Goal: Communication & Community: Answer question/provide support

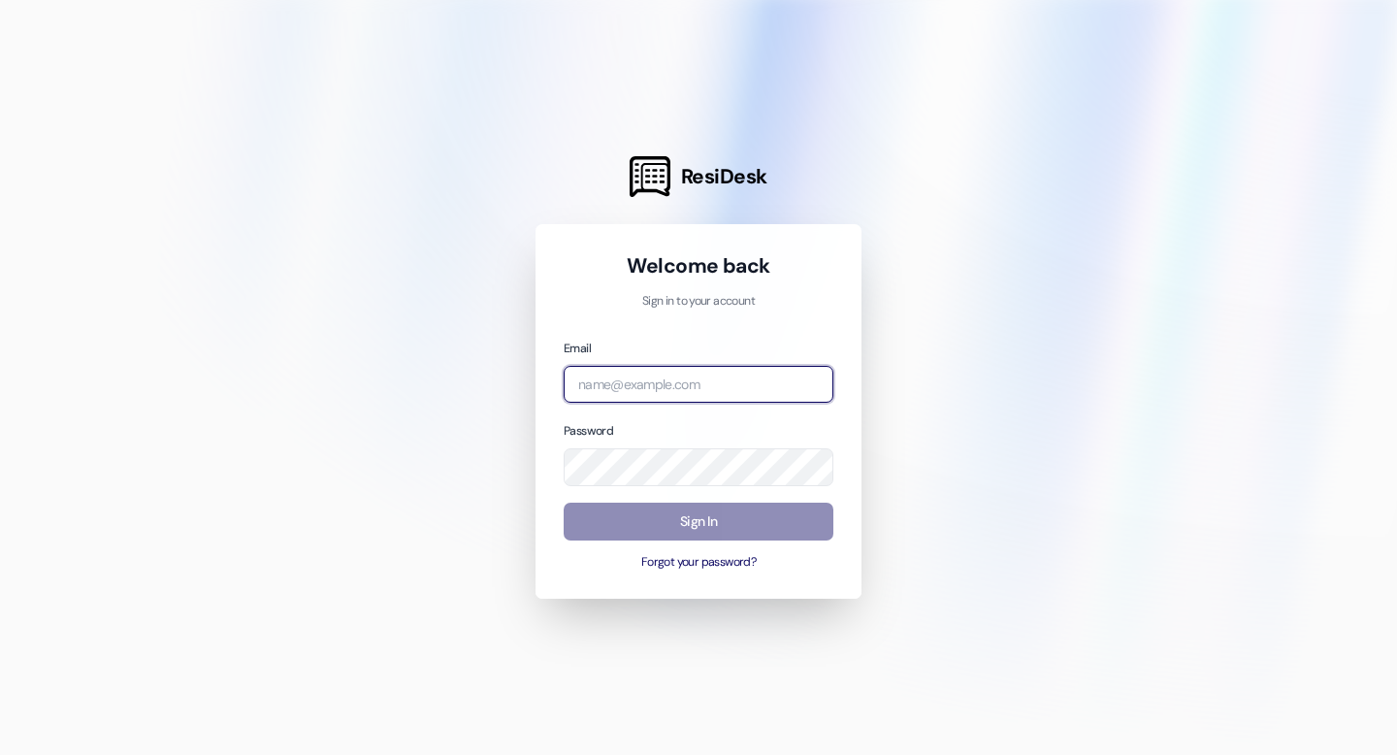
type input "leasing.southridge@redstoneresidential.com"
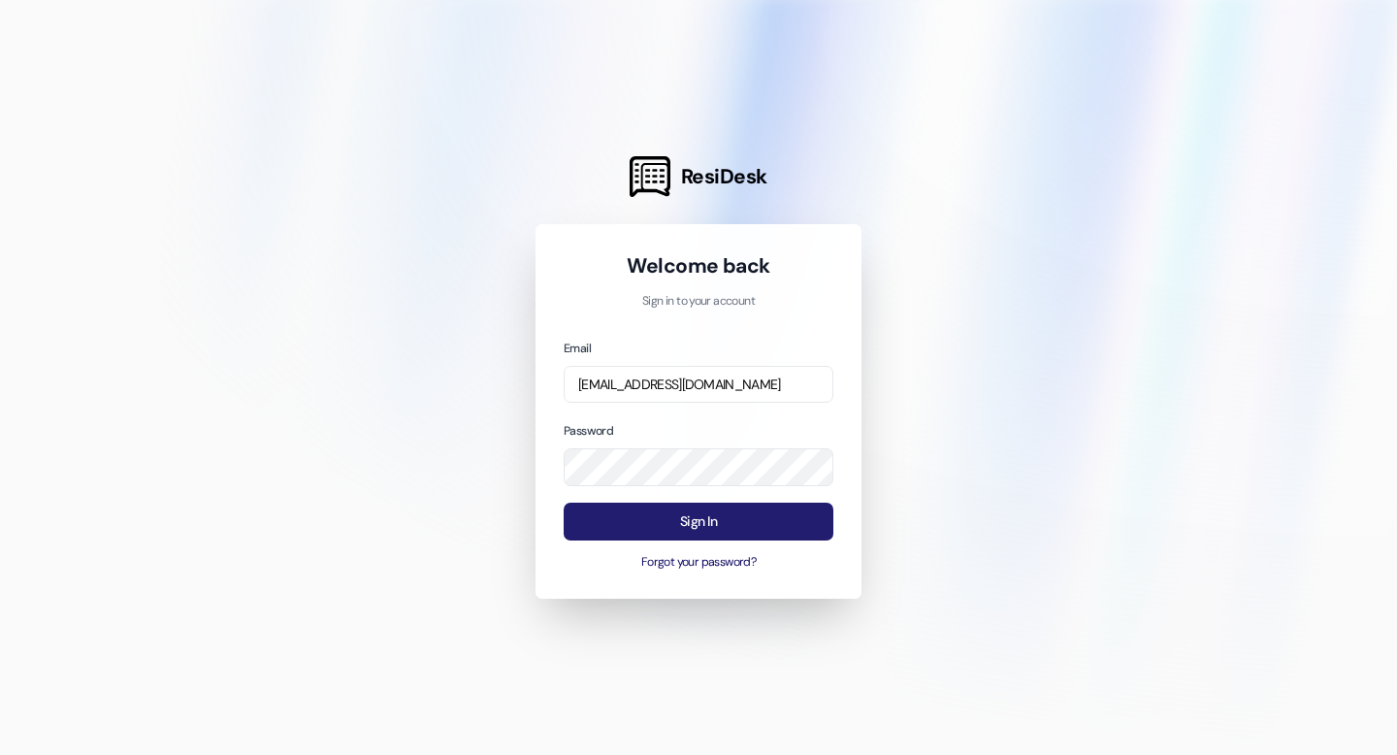
click at [677, 518] on button "Sign In" at bounding box center [699, 522] width 270 height 38
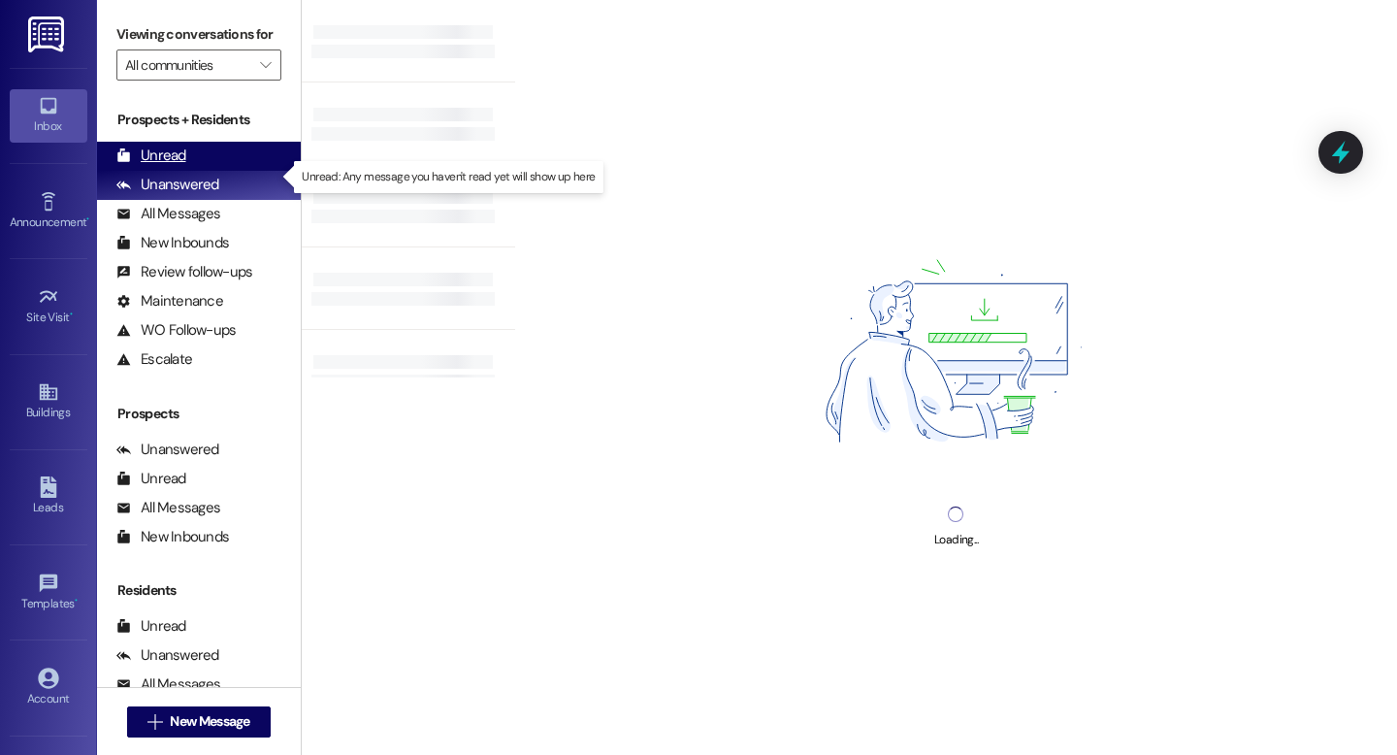
click at [174, 166] on div "Unread" at bounding box center [151, 156] width 70 height 20
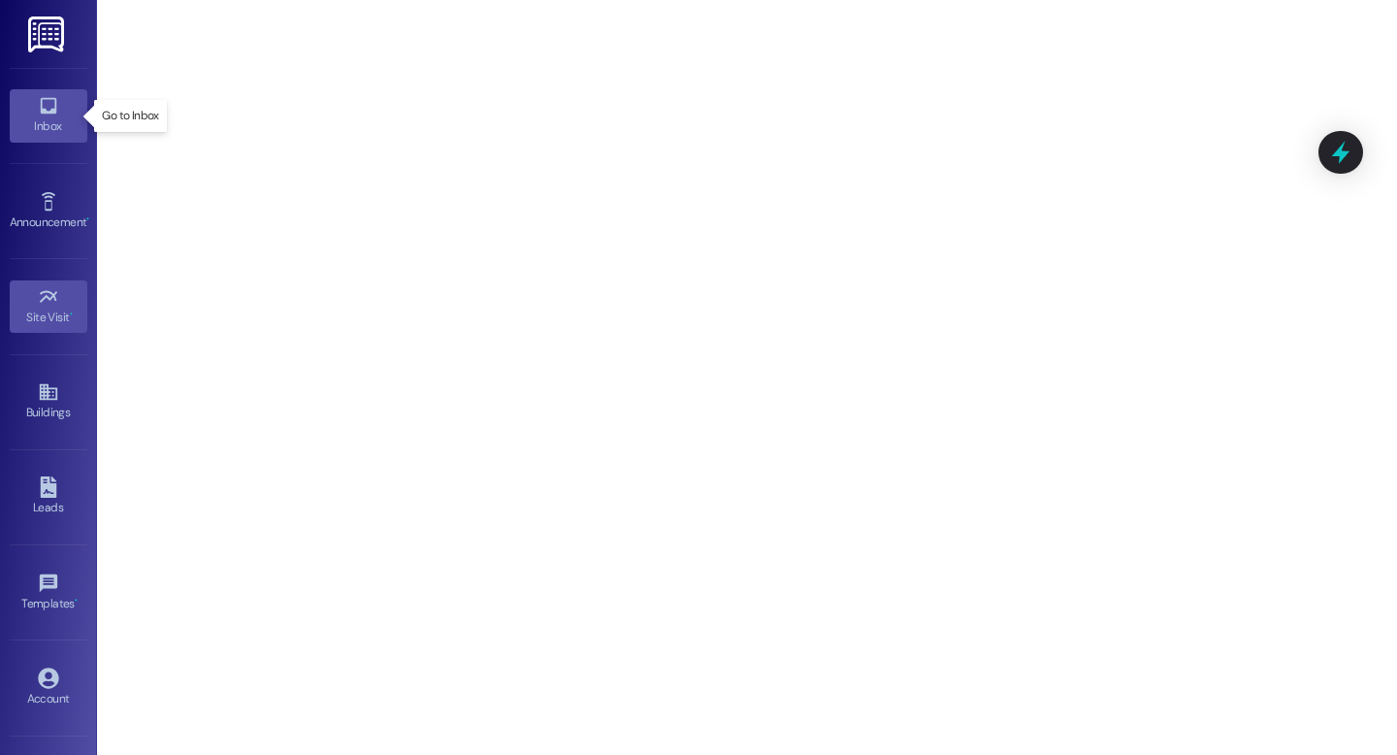
click at [45, 115] on icon at bounding box center [48, 105] width 21 height 21
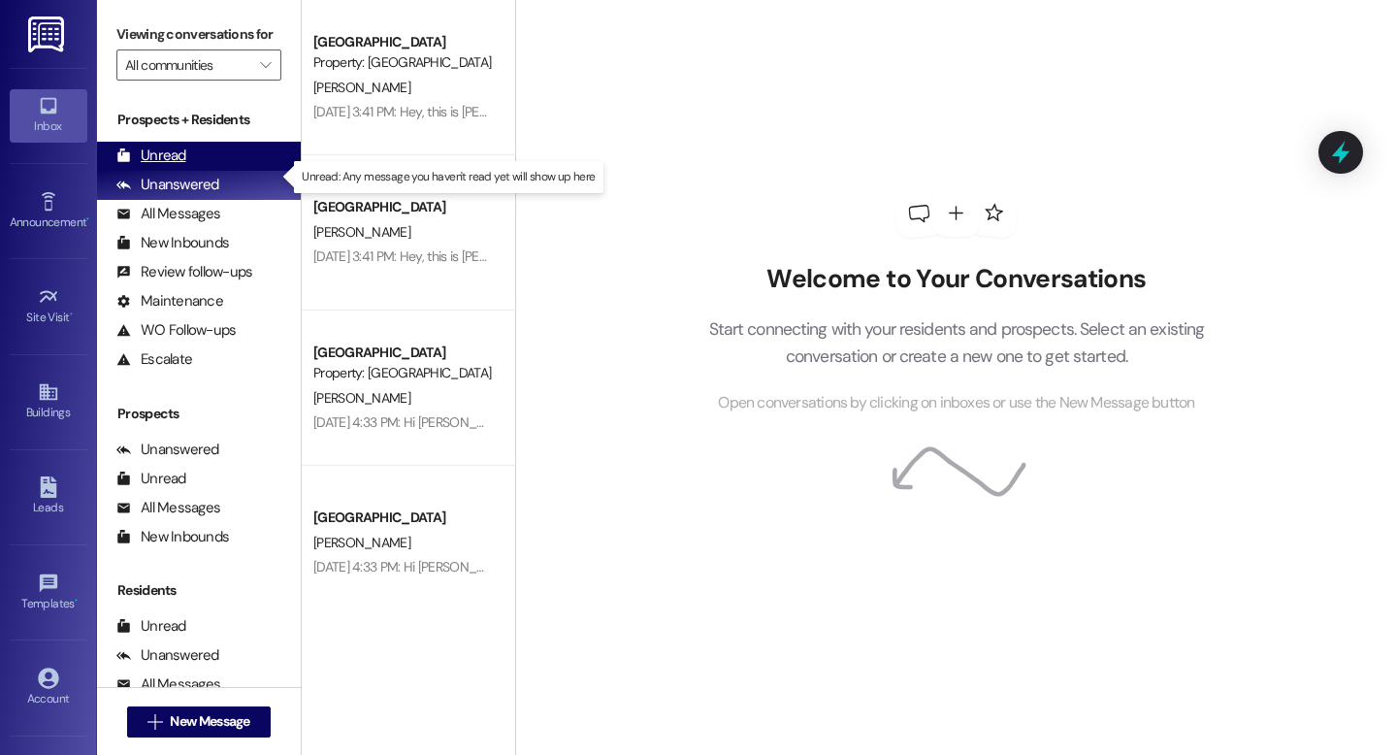
click at [163, 166] on div "Unread" at bounding box center [151, 156] width 70 height 20
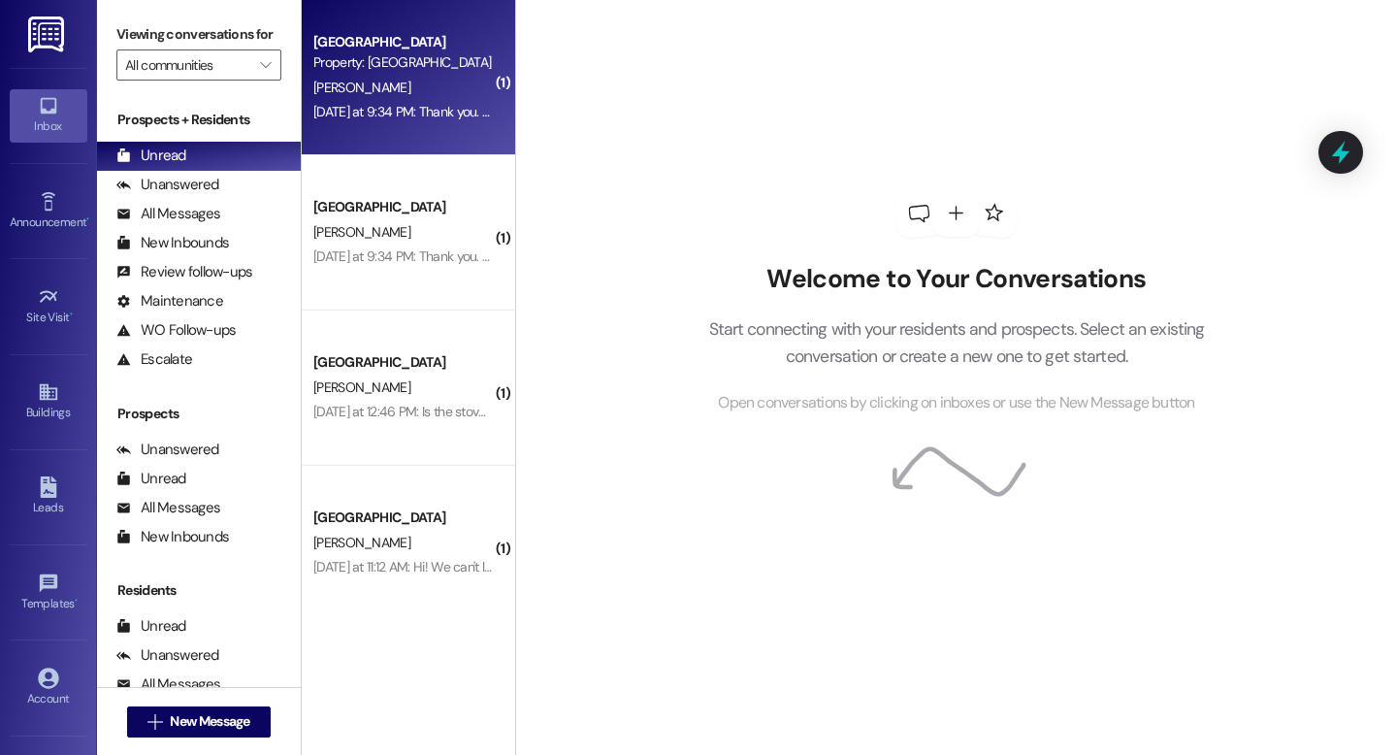
click at [395, 89] on div "[PERSON_NAME]" at bounding box center [402, 88] width 183 height 24
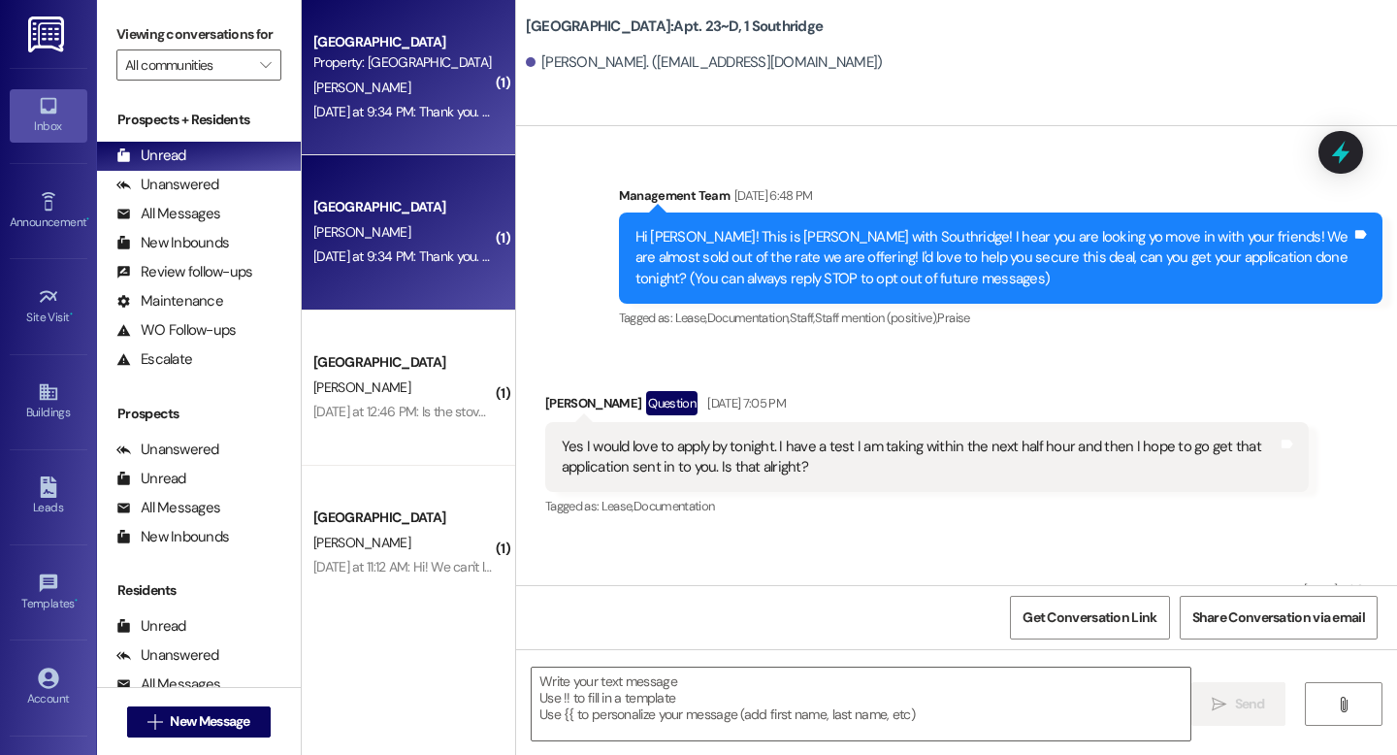
scroll to position [97749, 0]
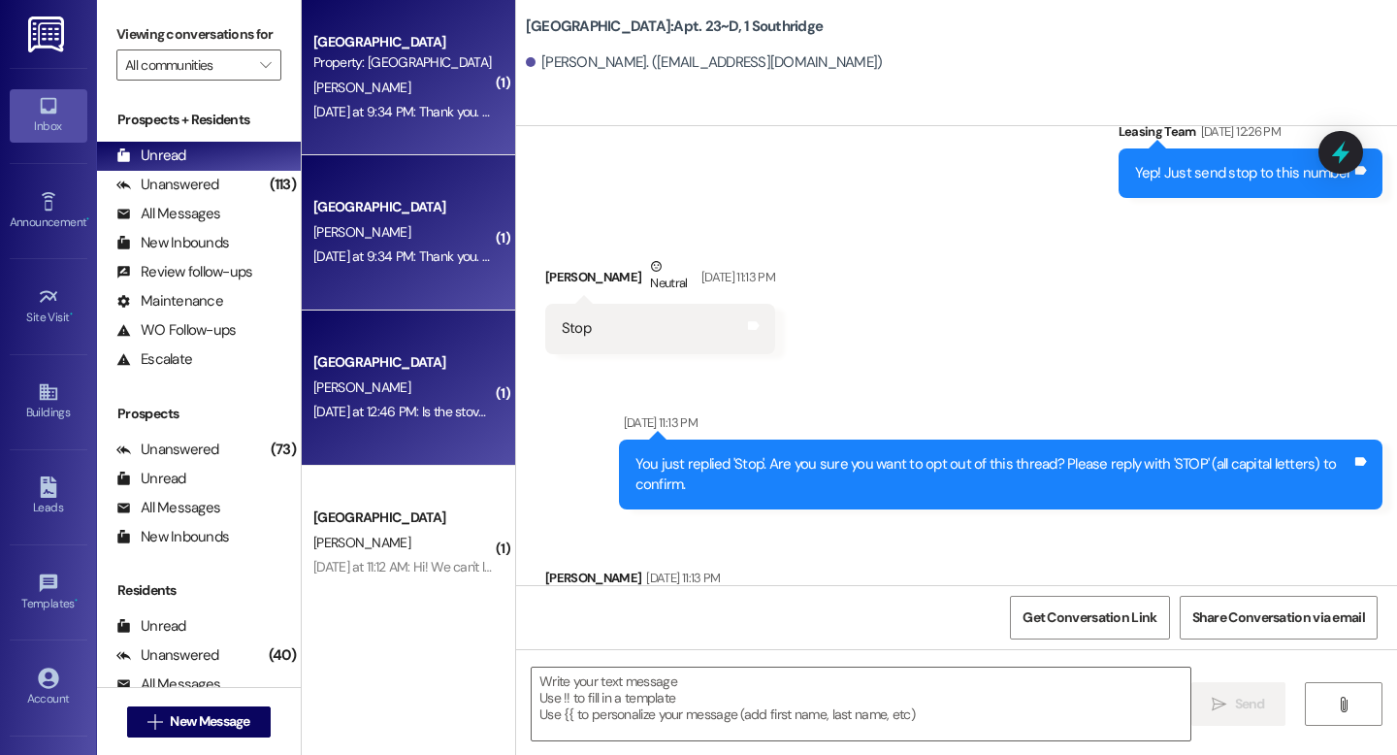
click at [402, 398] on div "[PERSON_NAME]" at bounding box center [402, 388] width 183 height 24
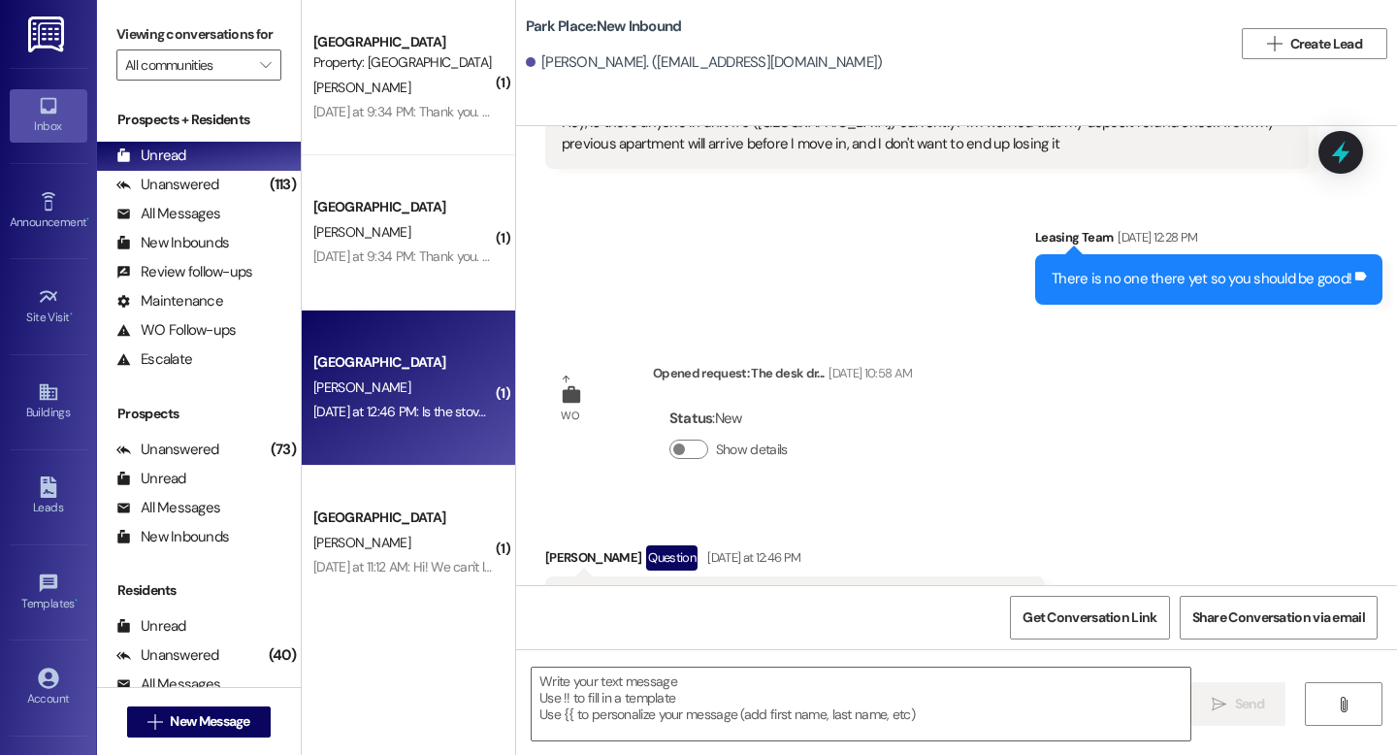
scroll to position [2063, 0]
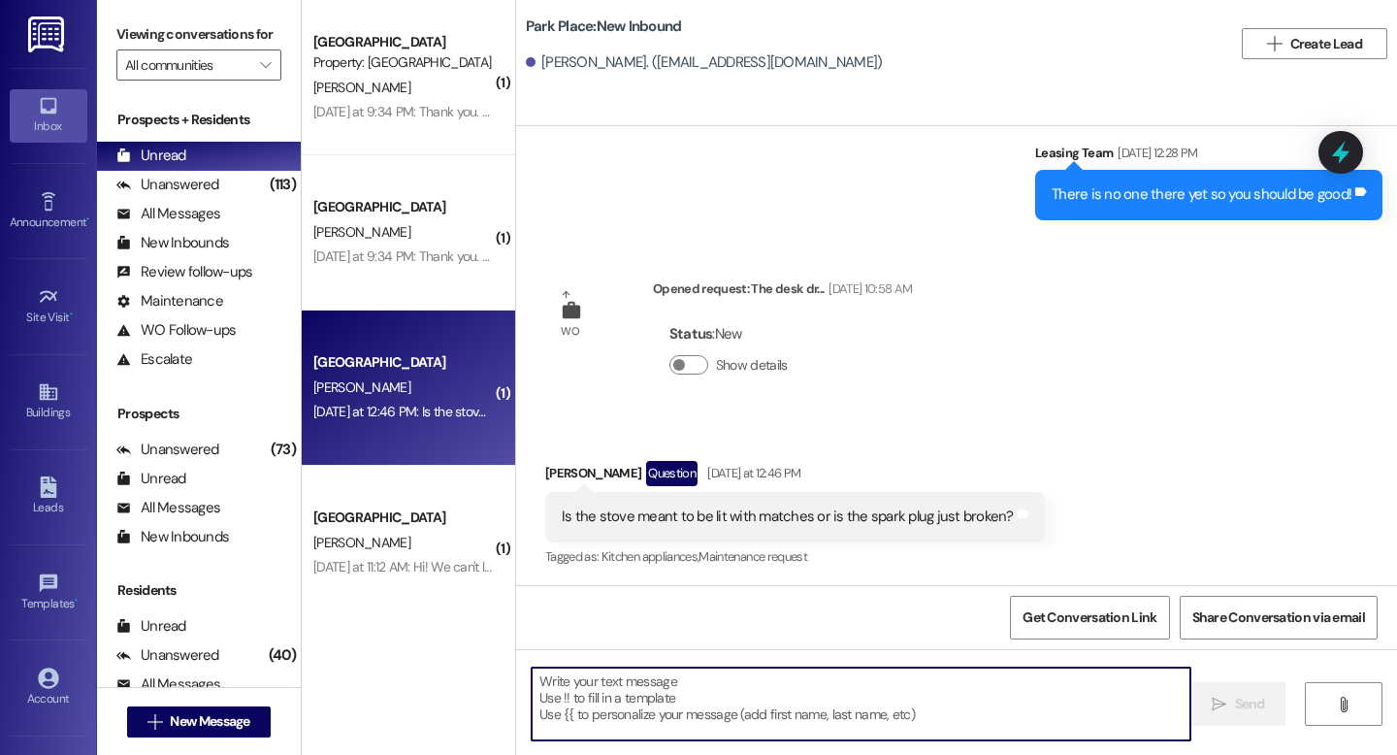
click at [567, 685] on textarea at bounding box center [861, 704] width 659 height 73
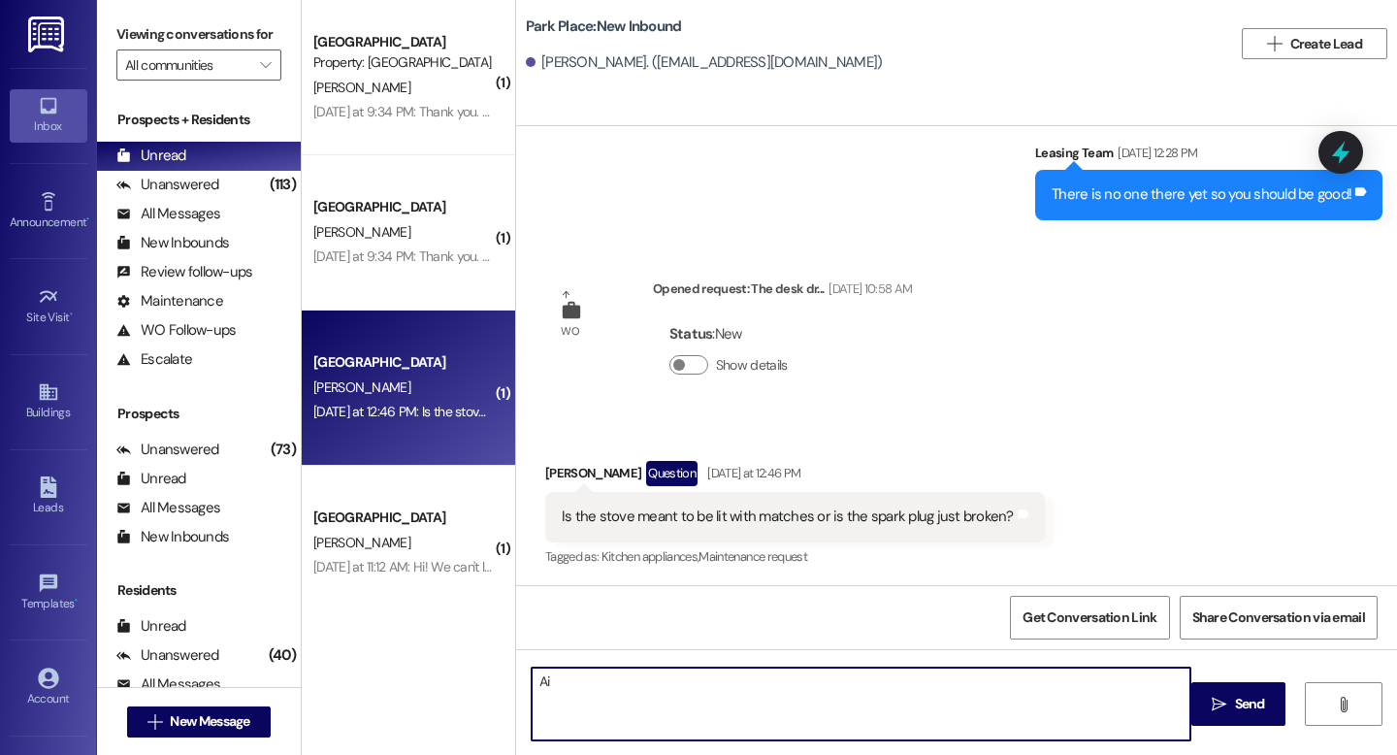
type textarea "A"
click at [652, 681] on textarea "Hi [PERSON_NAME] , what unt are you in?" at bounding box center [861, 704] width 659 height 73
type textarea "Hi [PERSON_NAME] , what unit are you in?"
click at [1253, 700] on span "Send" at bounding box center [1250, 704] width 30 height 20
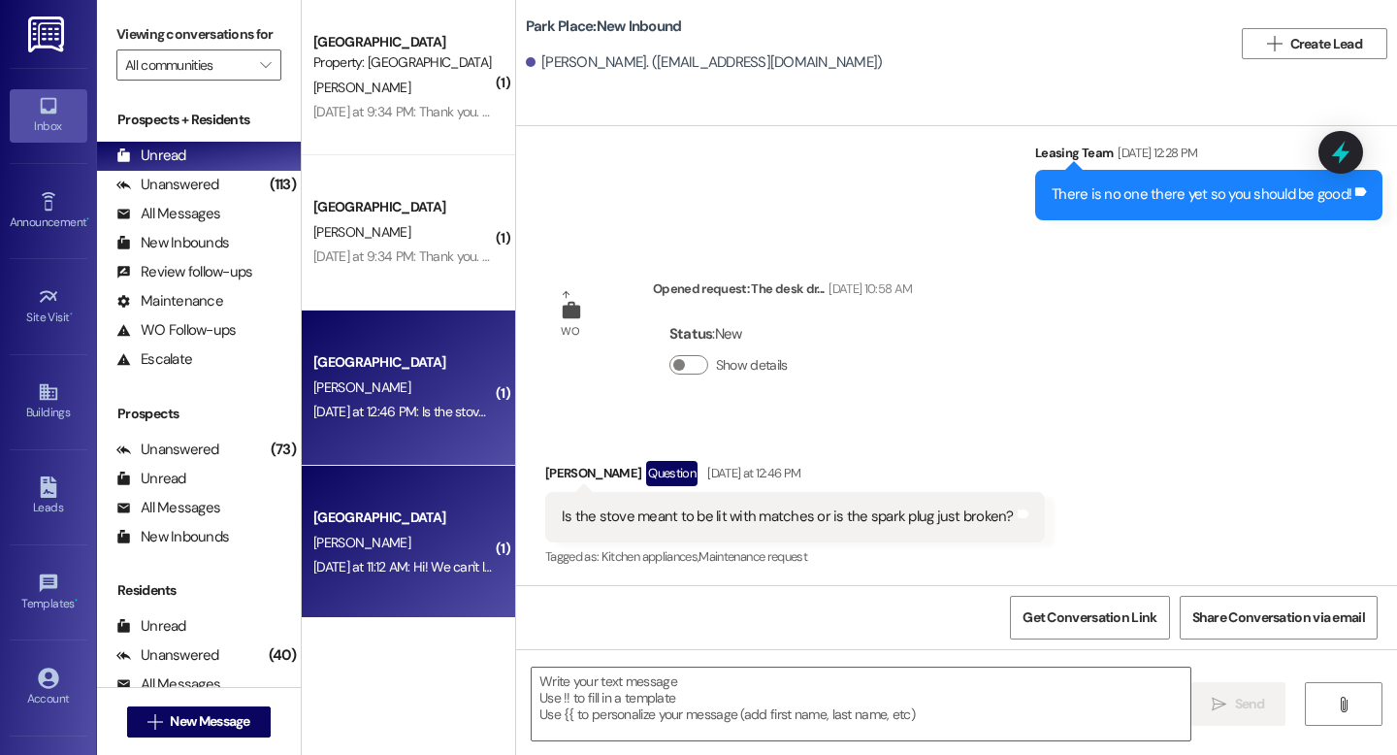
click at [371, 547] on div "[PERSON_NAME]" at bounding box center [402, 543] width 183 height 24
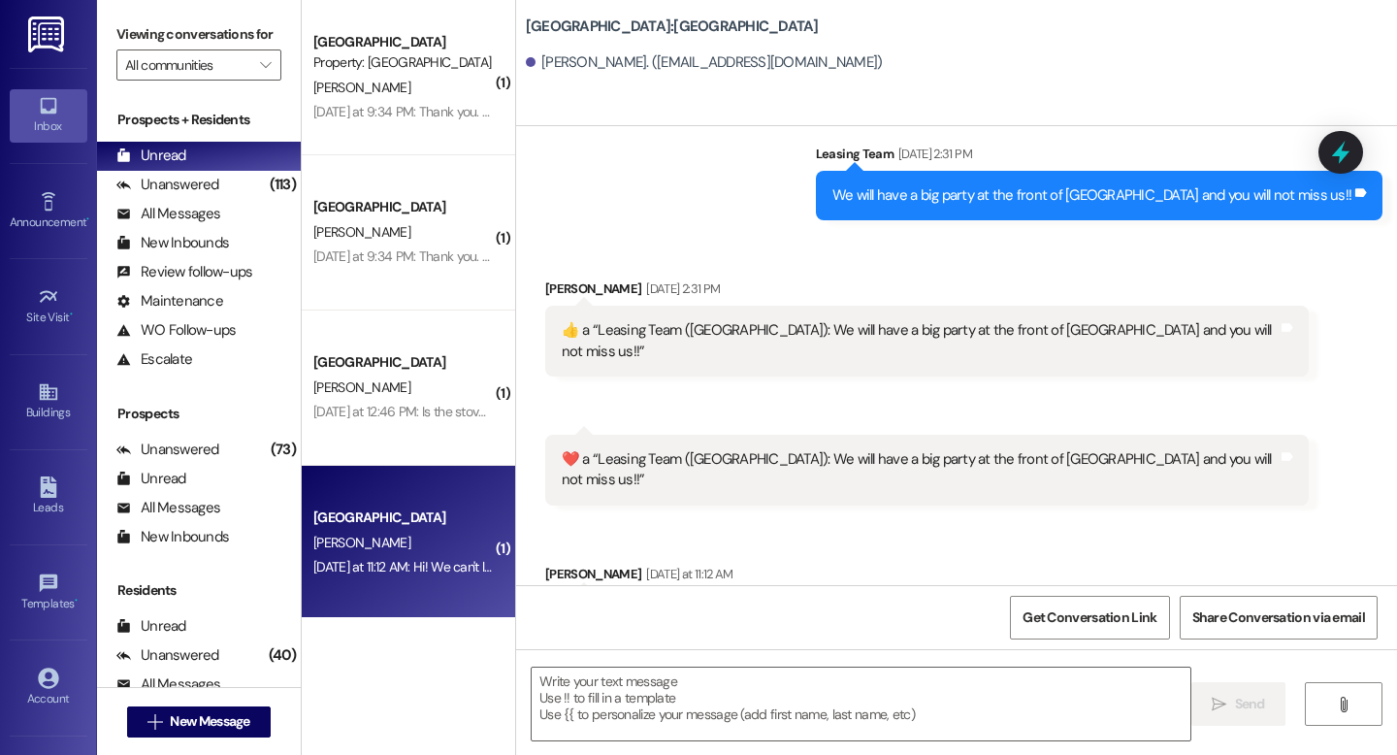
scroll to position [1849, 0]
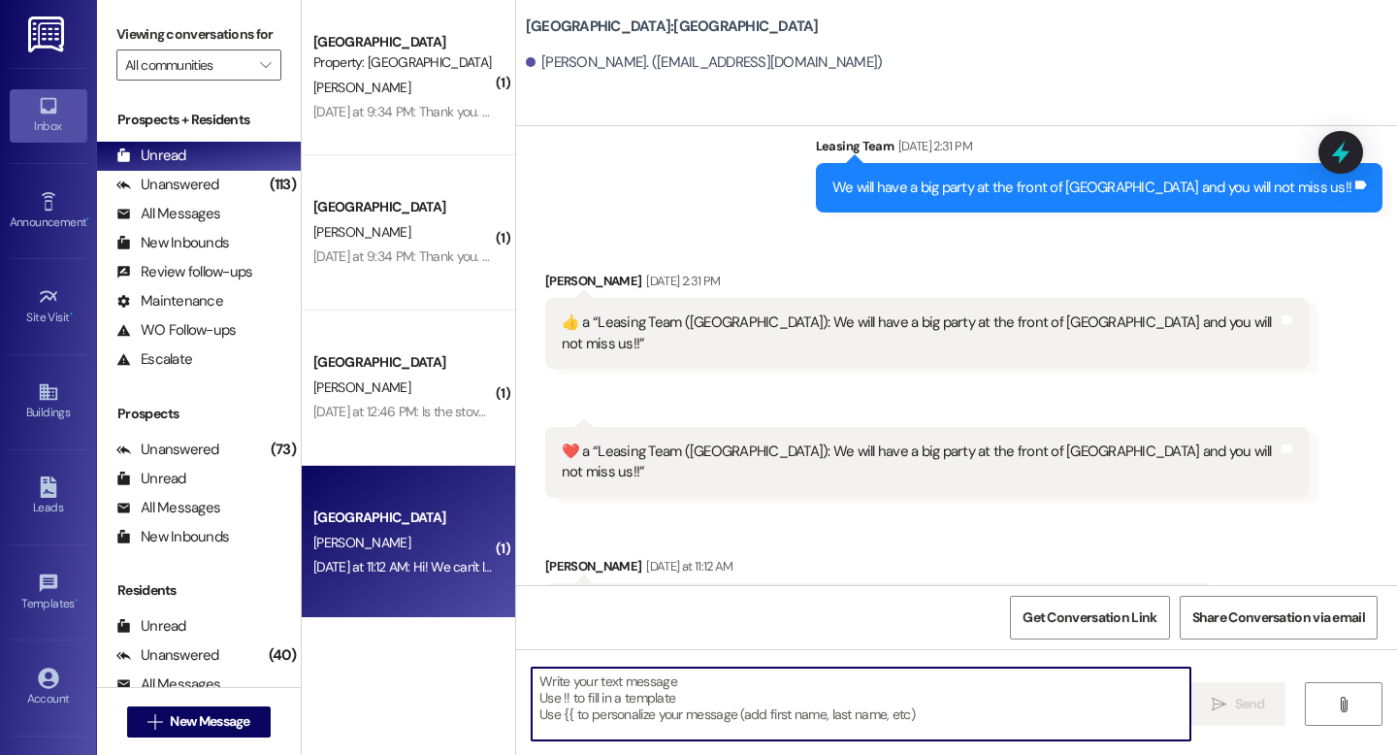
click at [556, 693] on textarea at bounding box center [861, 704] width 659 height 73
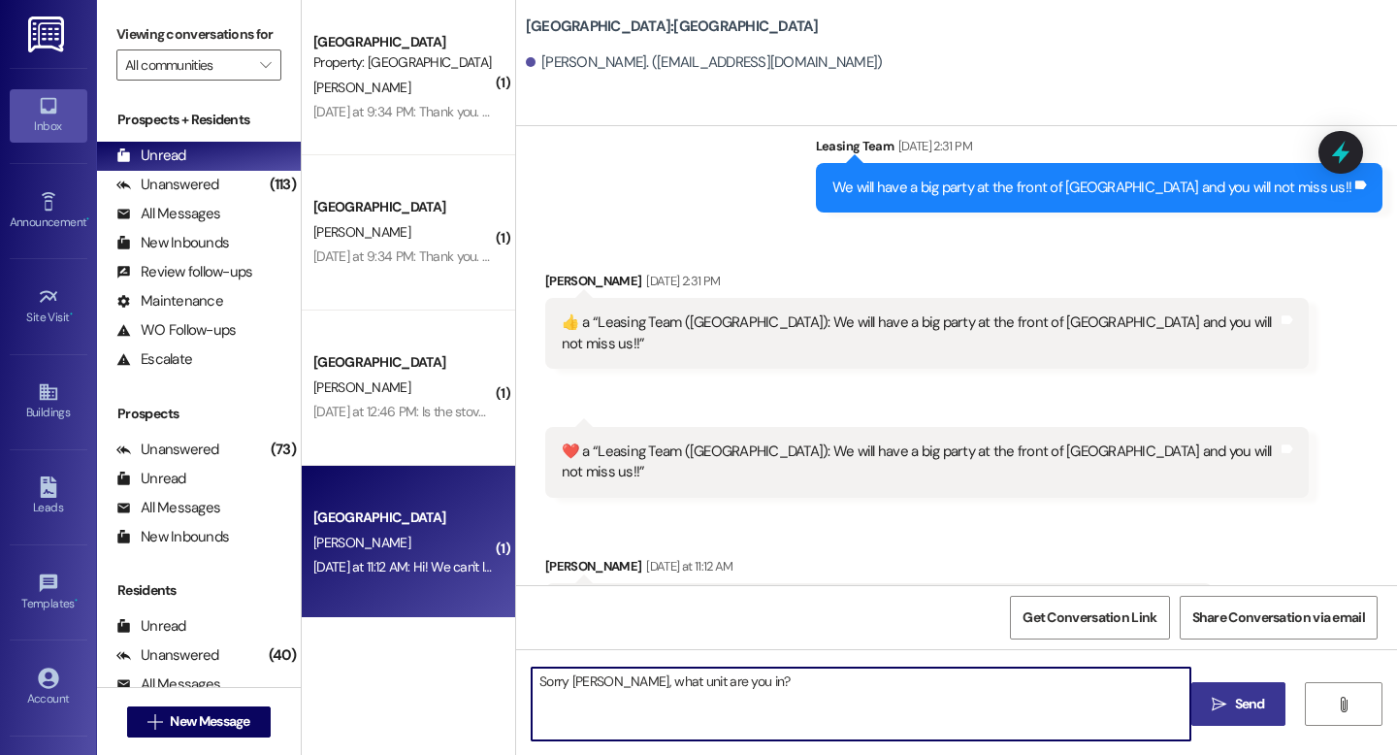
type textarea "Sorry [PERSON_NAME], what unit are you in?"
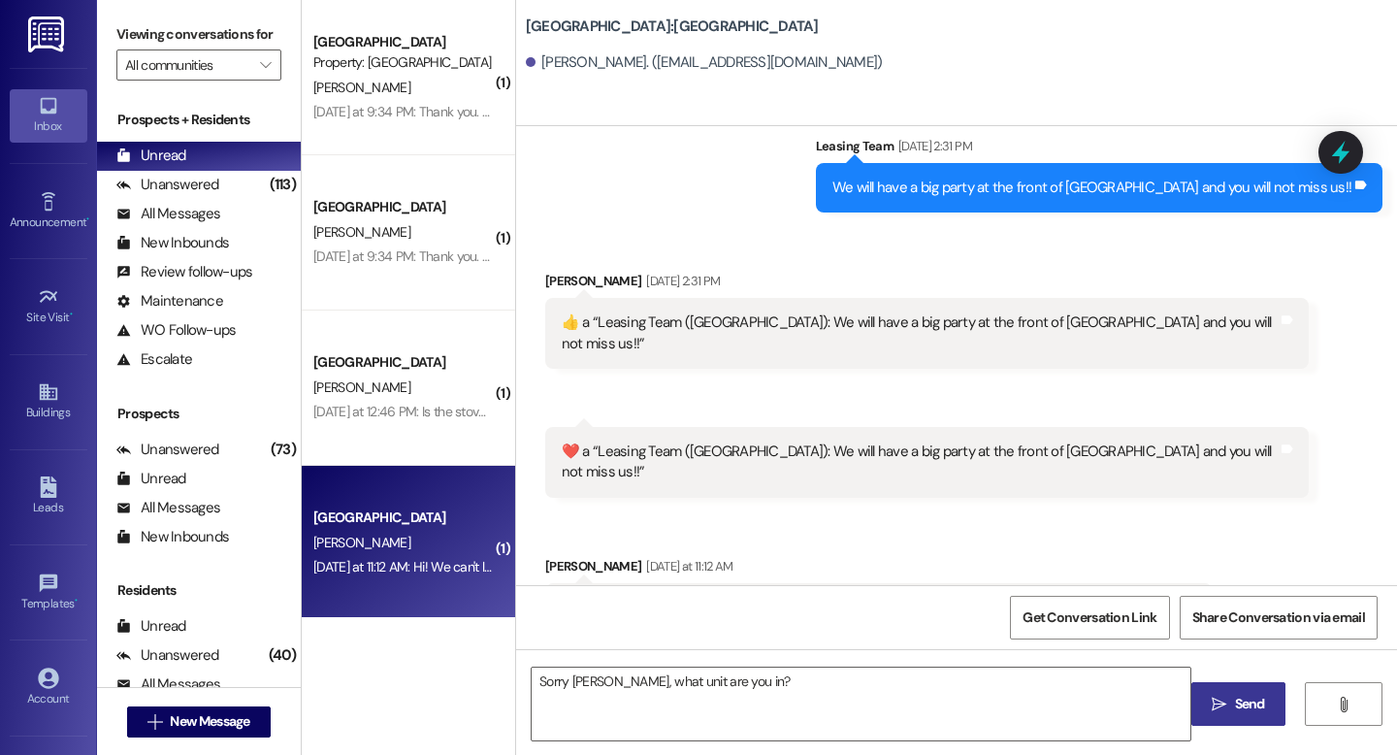
click at [1243, 701] on span "Send" at bounding box center [1250, 704] width 30 height 20
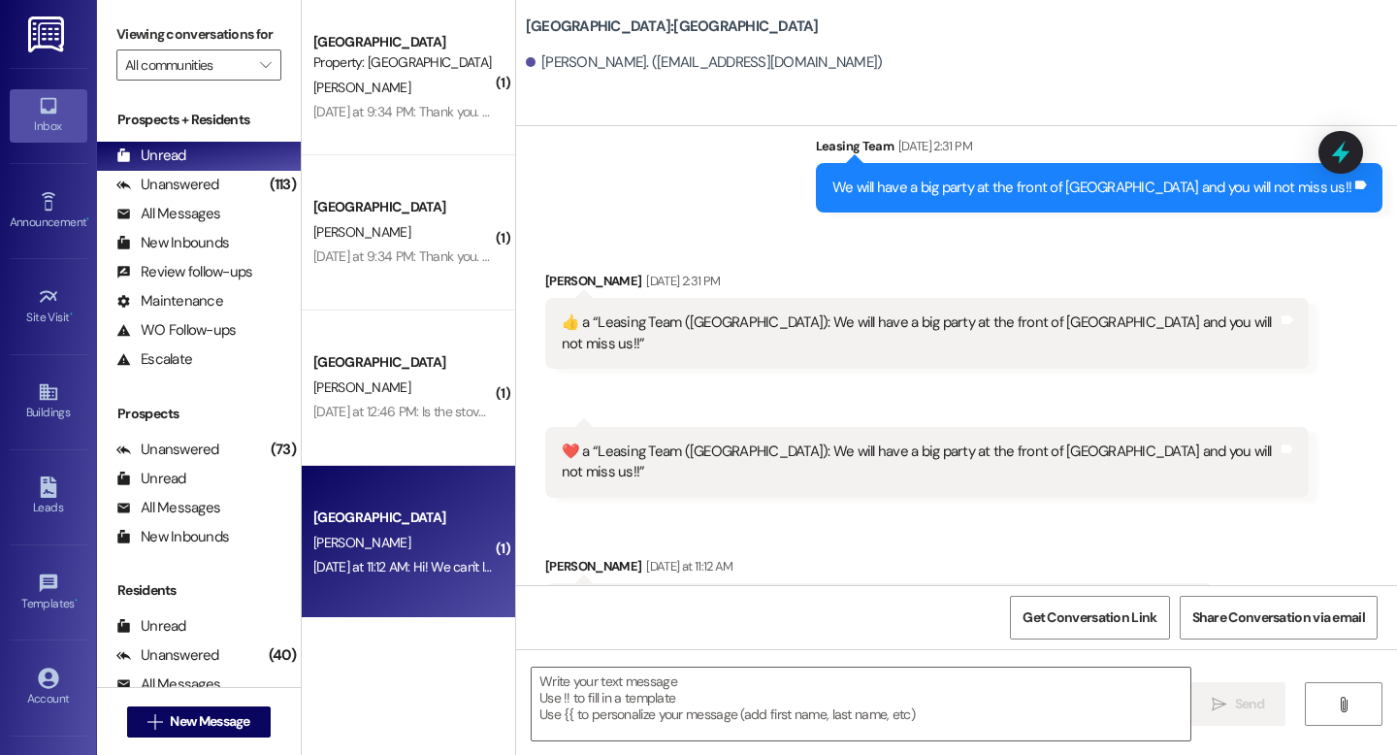
scroll to position [159, 0]
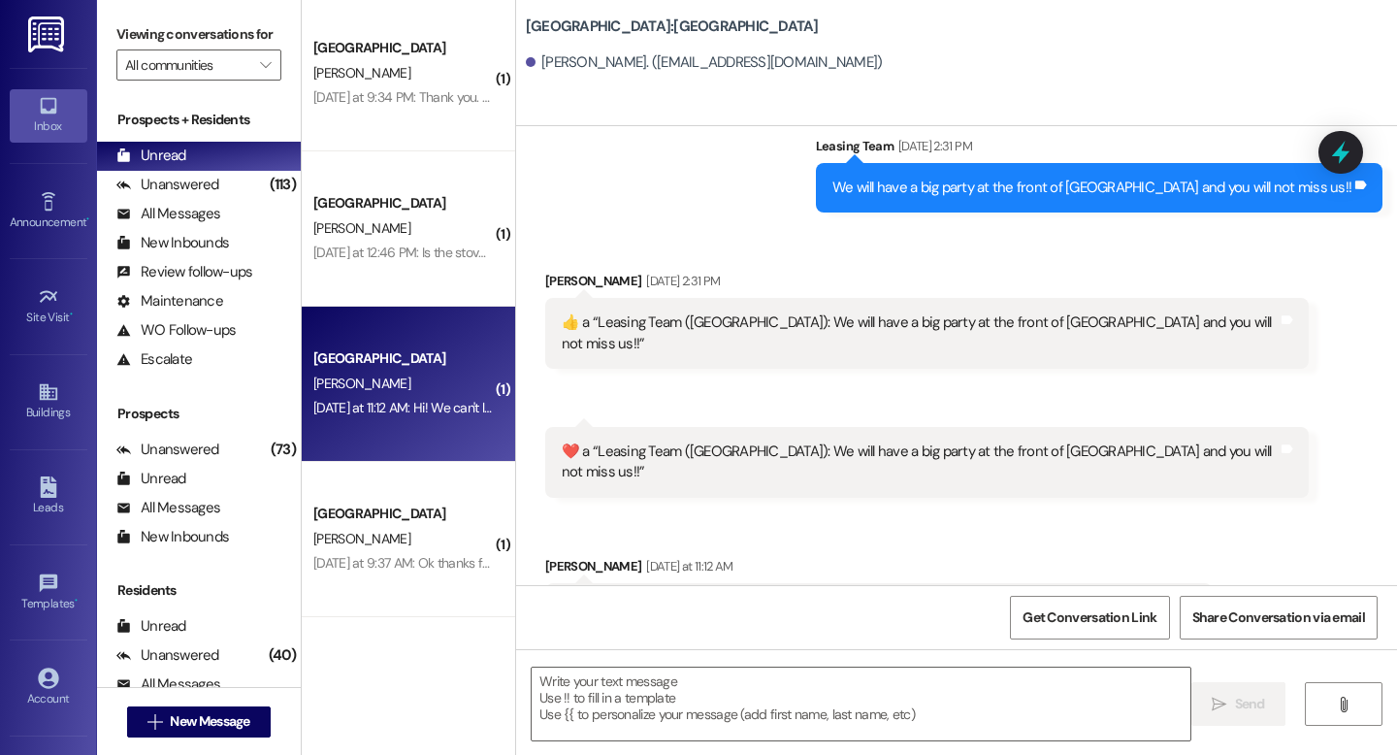
click at [389, 529] on div "[PERSON_NAME]" at bounding box center [402, 539] width 183 height 24
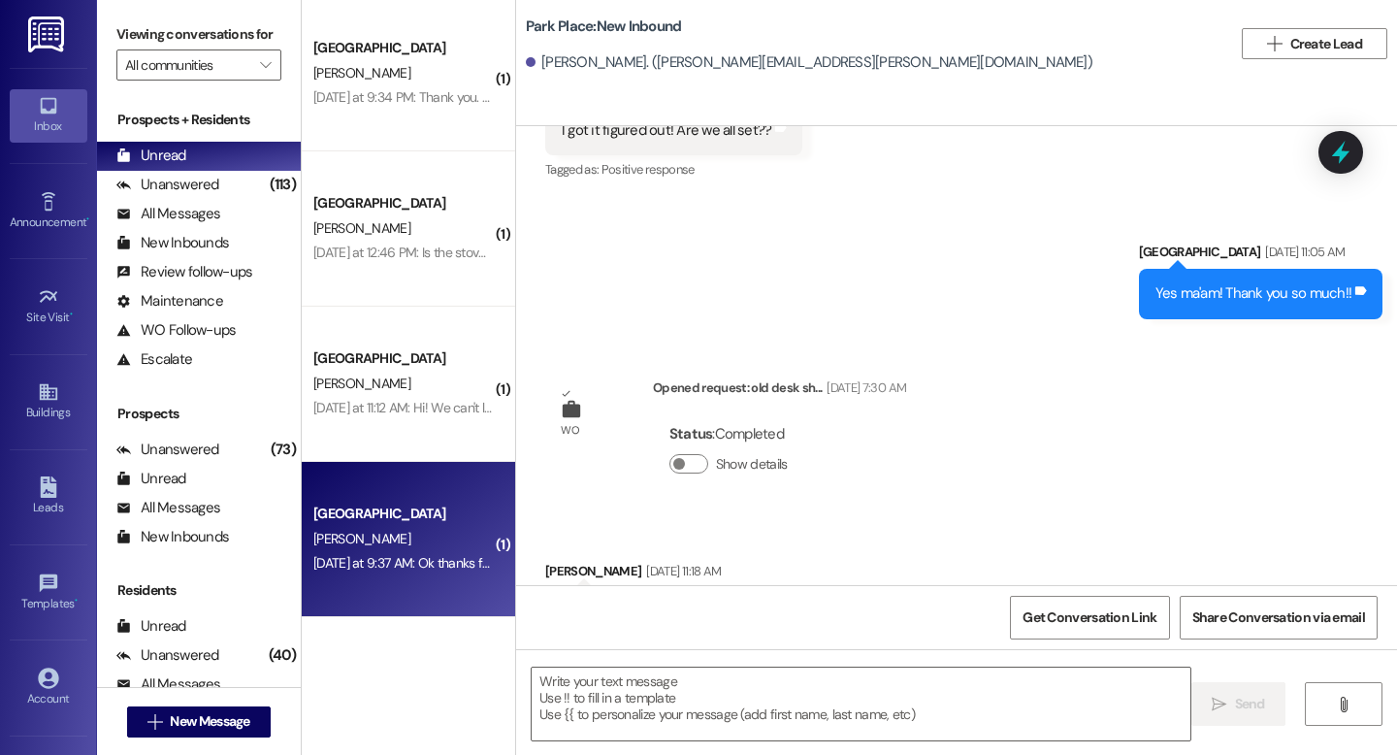
scroll to position [6354, 0]
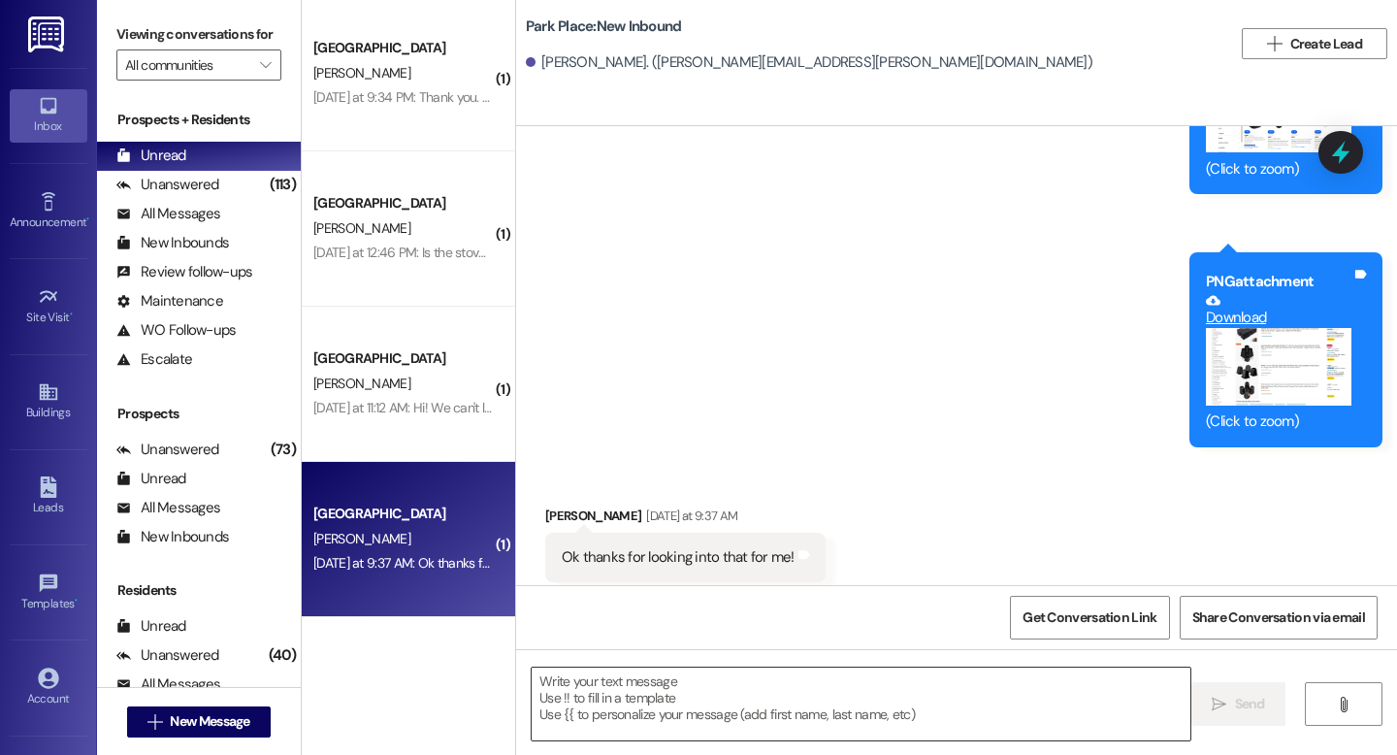
click at [544, 695] on textarea at bounding box center [861, 704] width 659 height 73
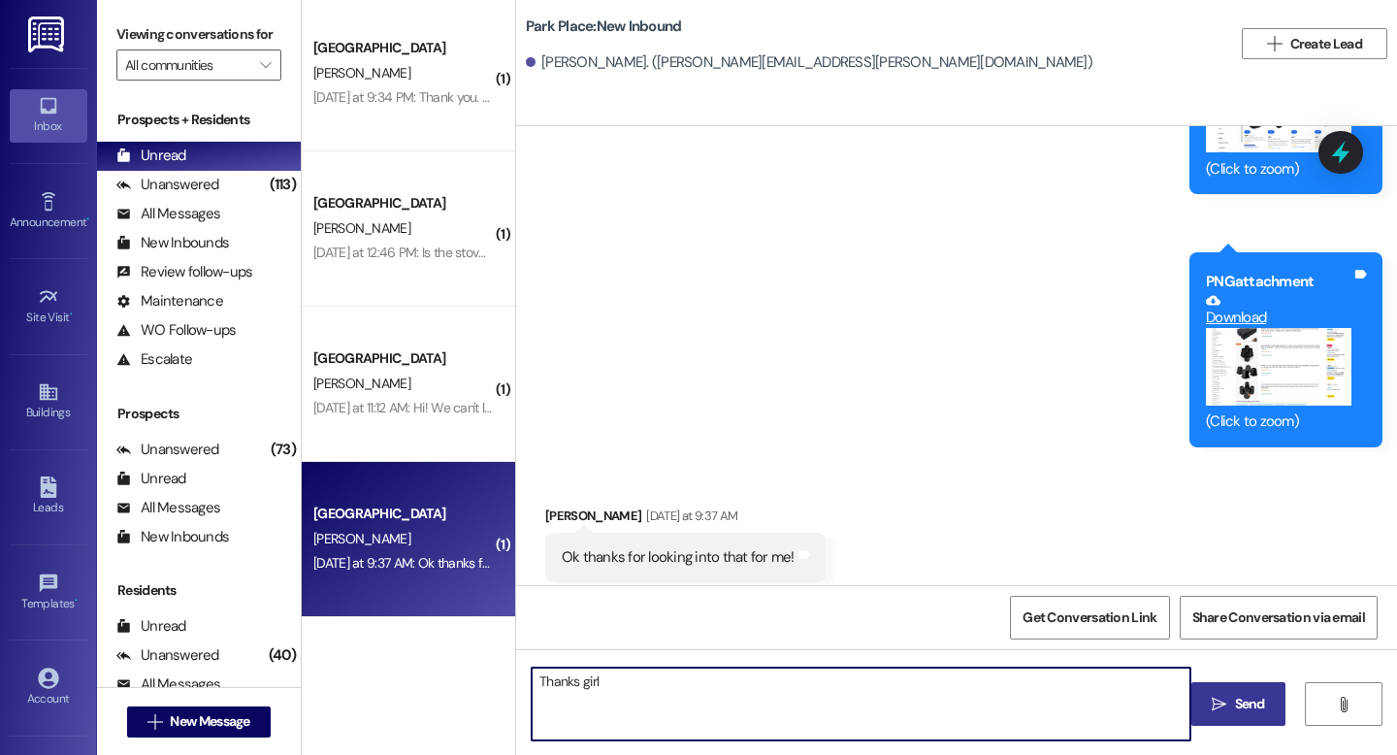
click at [600, 680] on textarea "Thanks girl" at bounding box center [861, 704] width 659 height 73
type textarea "Thanks girl!"
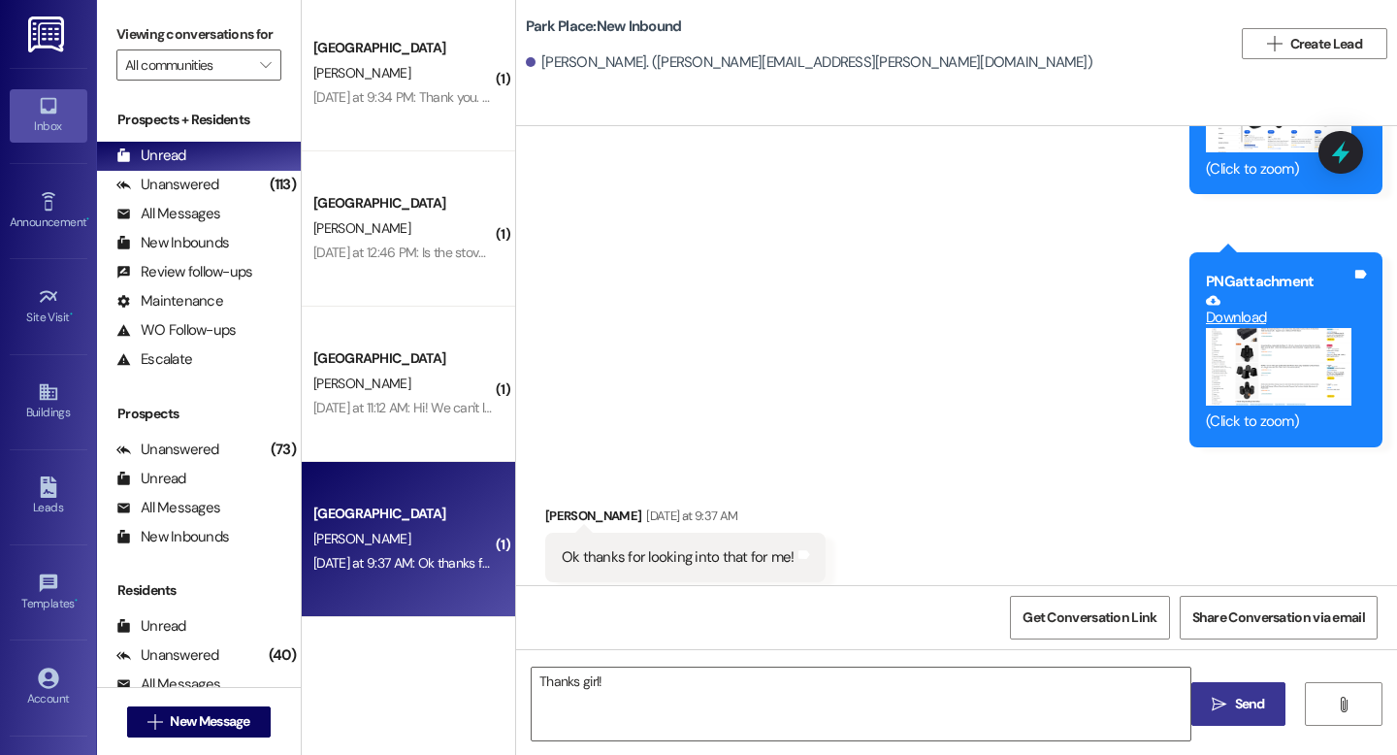
click at [1236, 707] on span "Send" at bounding box center [1250, 704] width 30 height 20
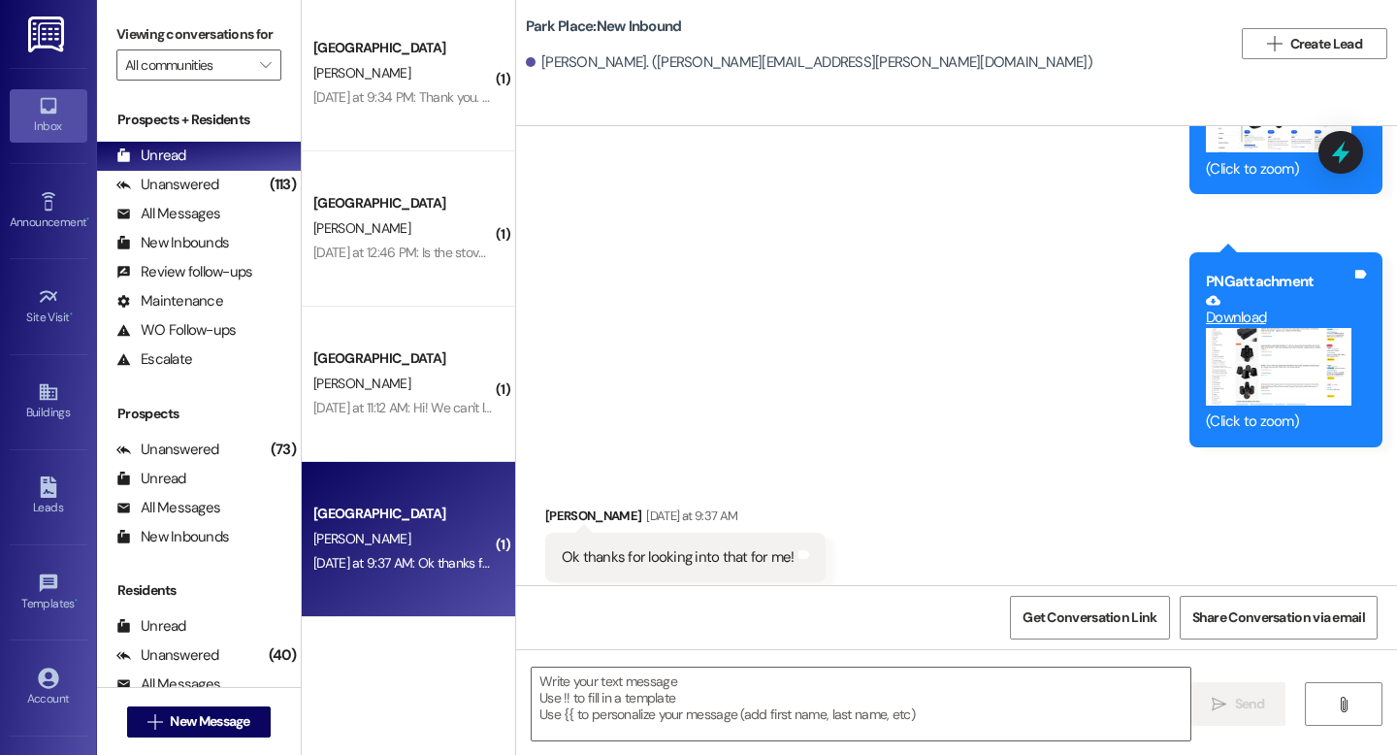
scroll to position [6353, 0]
